Goal: Information Seeking & Learning: Learn about a topic

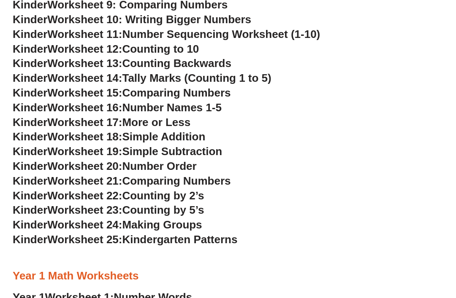
scroll to position [379, 0]
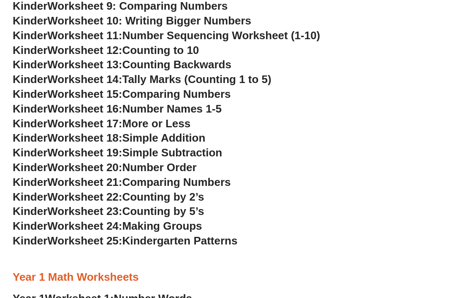
click at [197, 191] on span "Counting by 2’s" at bounding box center [163, 197] width 82 height 13
click at [194, 191] on span "Counting by 2’s" at bounding box center [163, 197] width 82 height 13
click at [182, 191] on span "Counting by 2’s" at bounding box center [163, 197] width 82 height 13
click at [214, 192] on h3 "Kinder Worksheet 22: Counting by 2’s" at bounding box center [228, 197] width 431 height 14
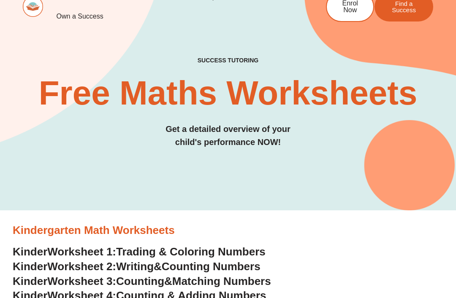
scroll to position [0, 0]
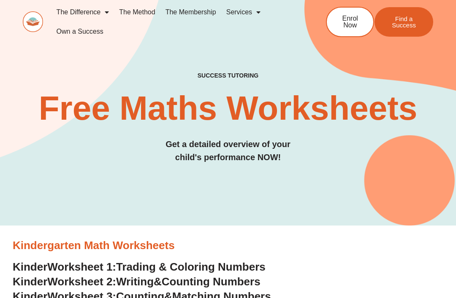
click at [101, 14] on span "Menu" at bounding box center [104, 12] width 8 height 15
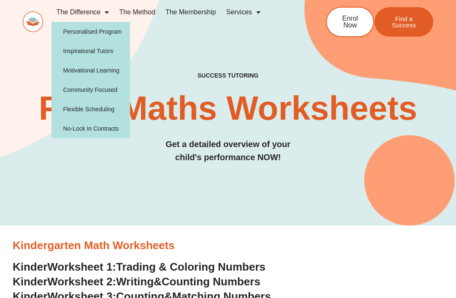
click at [171, 35] on ul "The Difference Personalised Program Inspirational Tutors Motivational Learning …" at bounding box center [177, 22] width 251 height 39
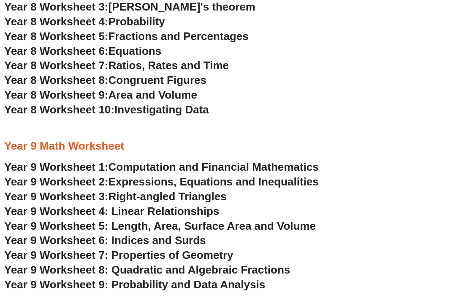
scroll to position [2315, 0]
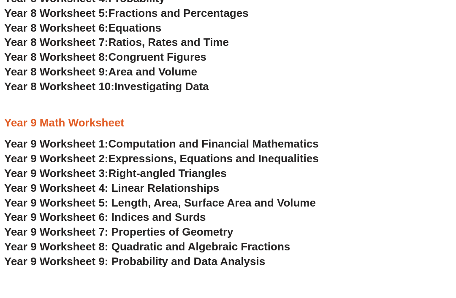
click at [123, 270] on div at bounding box center [227, 280] width 447 height 21
click at [126, 241] on span "Year 9 Worksheet 8: Quadratic and Algebraic Fractions" at bounding box center [147, 247] width 286 height 13
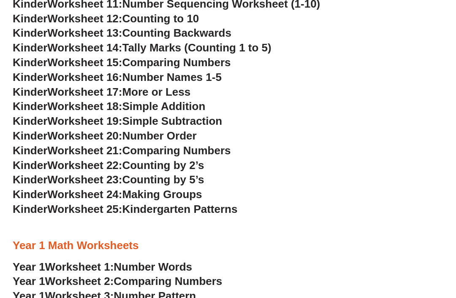
scroll to position [409, 0]
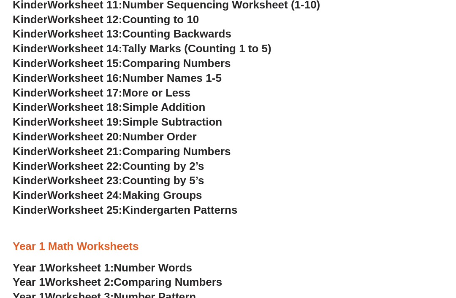
click at [106, 175] on span "Worksheet 23:" at bounding box center [84, 181] width 75 height 13
click at [122, 160] on span "Worksheet 22:" at bounding box center [84, 166] width 75 height 13
click at [119, 162] on span "Worksheet 22:" at bounding box center [84, 166] width 75 height 13
click at [153, 160] on span "Counting by 2’s" at bounding box center [163, 166] width 82 height 13
click at [192, 72] on span "Number Names 1-5" at bounding box center [171, 78] width 99 height 13
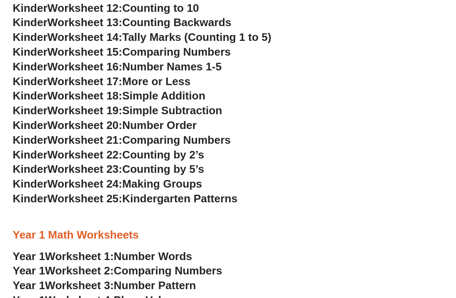
scroll to position [406, 0]
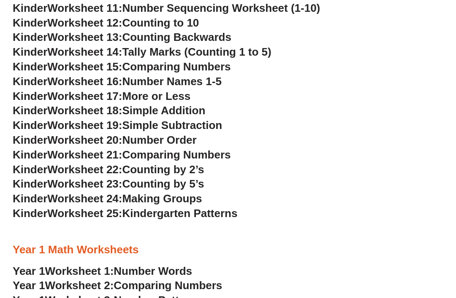
click at [131, 178] on span "Counting by 5’s" at bounding box center [163, 184] width 82 height 13
click at [128, 280] on span "Comparing Numbers" at bounding box center [168, 286] width 108 height 13
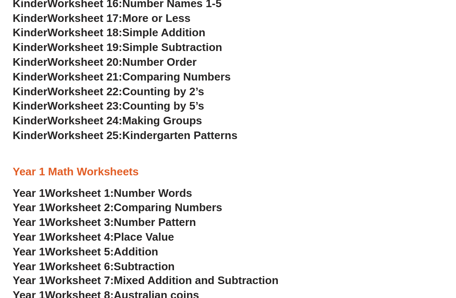
scroll to position [486, 0]
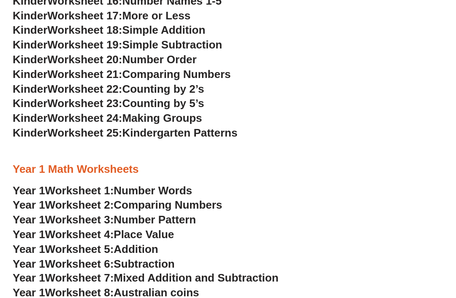
click at [139, 186] on span "Number Words" at bounding box center [153, 191] width 79 height 13
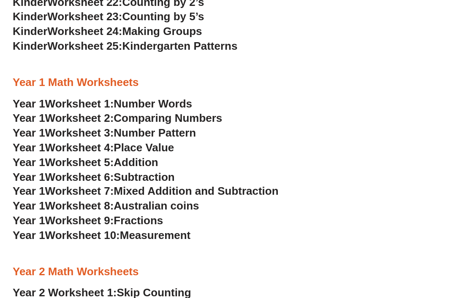
scroll to position [599, 0]
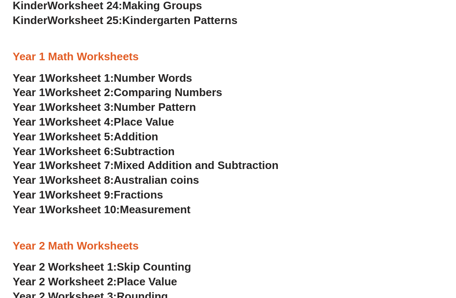
click at [178, 101] on span "Number Pattern" at bounding box center [155, 107] width 82 height 13
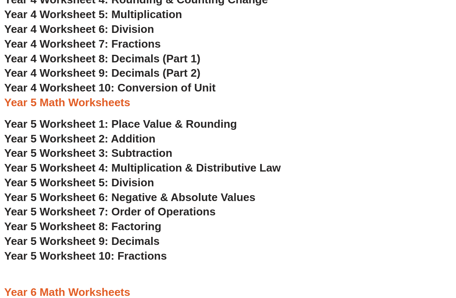
scroll to position [1288, 0]
